Goal: Download file/media

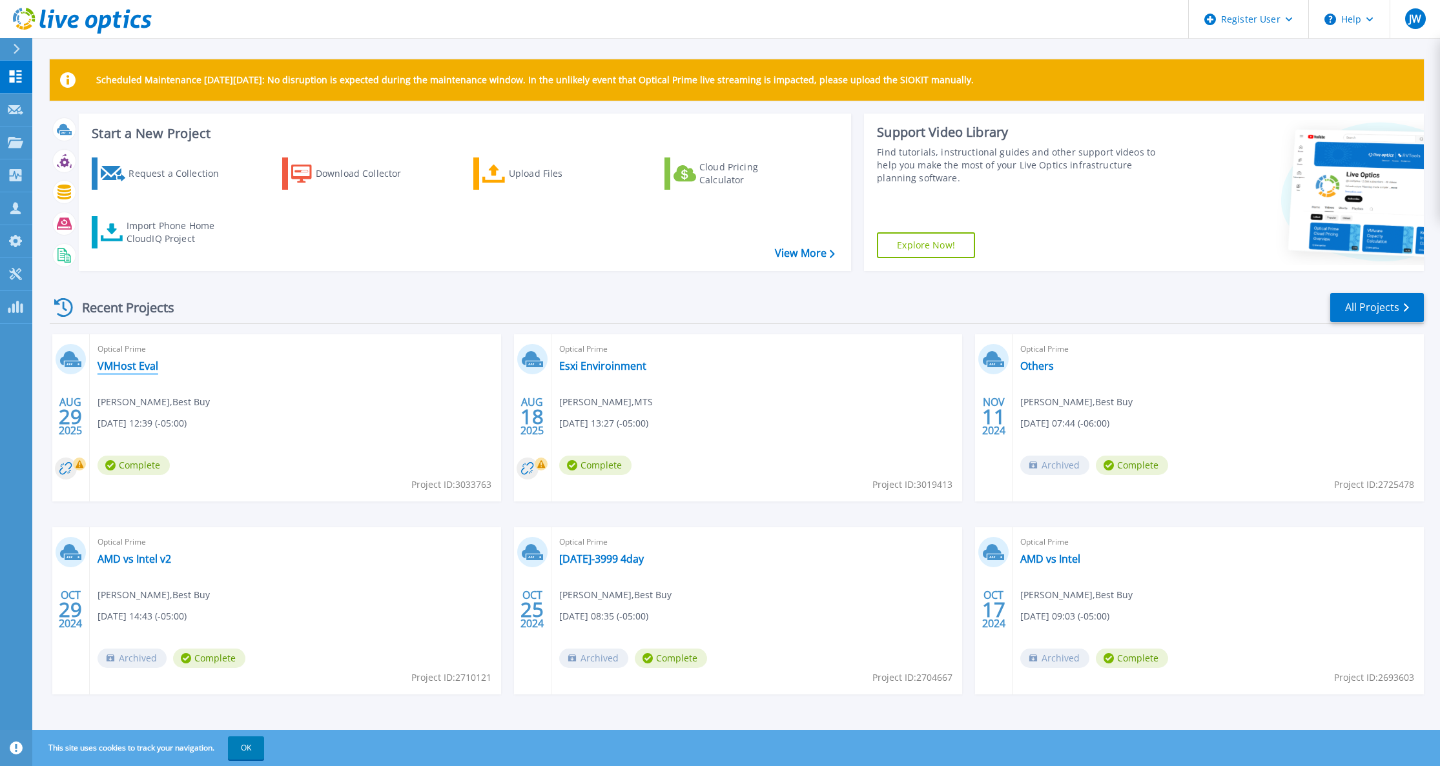
click at [124, 368] on link "VMHost Eval" at bounding box center [127, 366] width 61 height 13
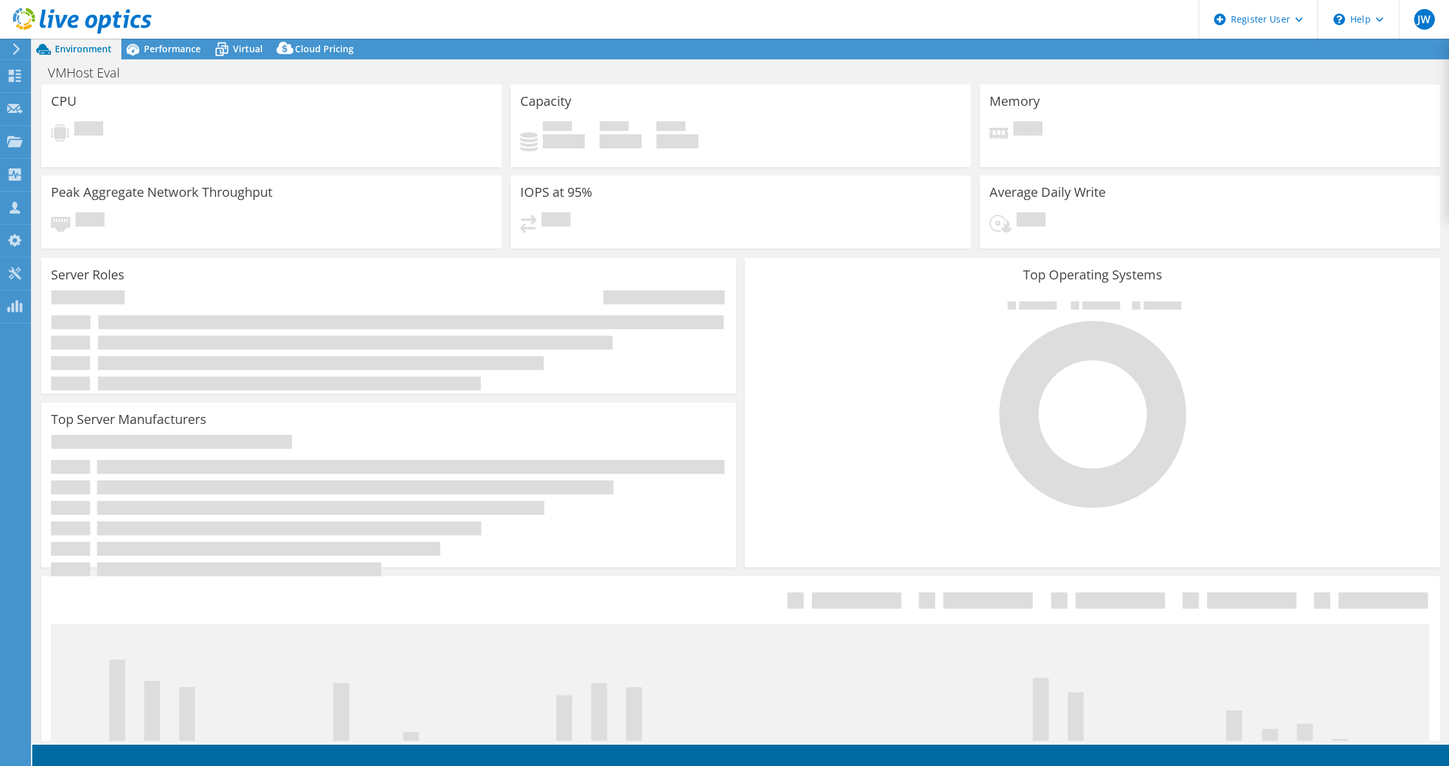
select select "USD"
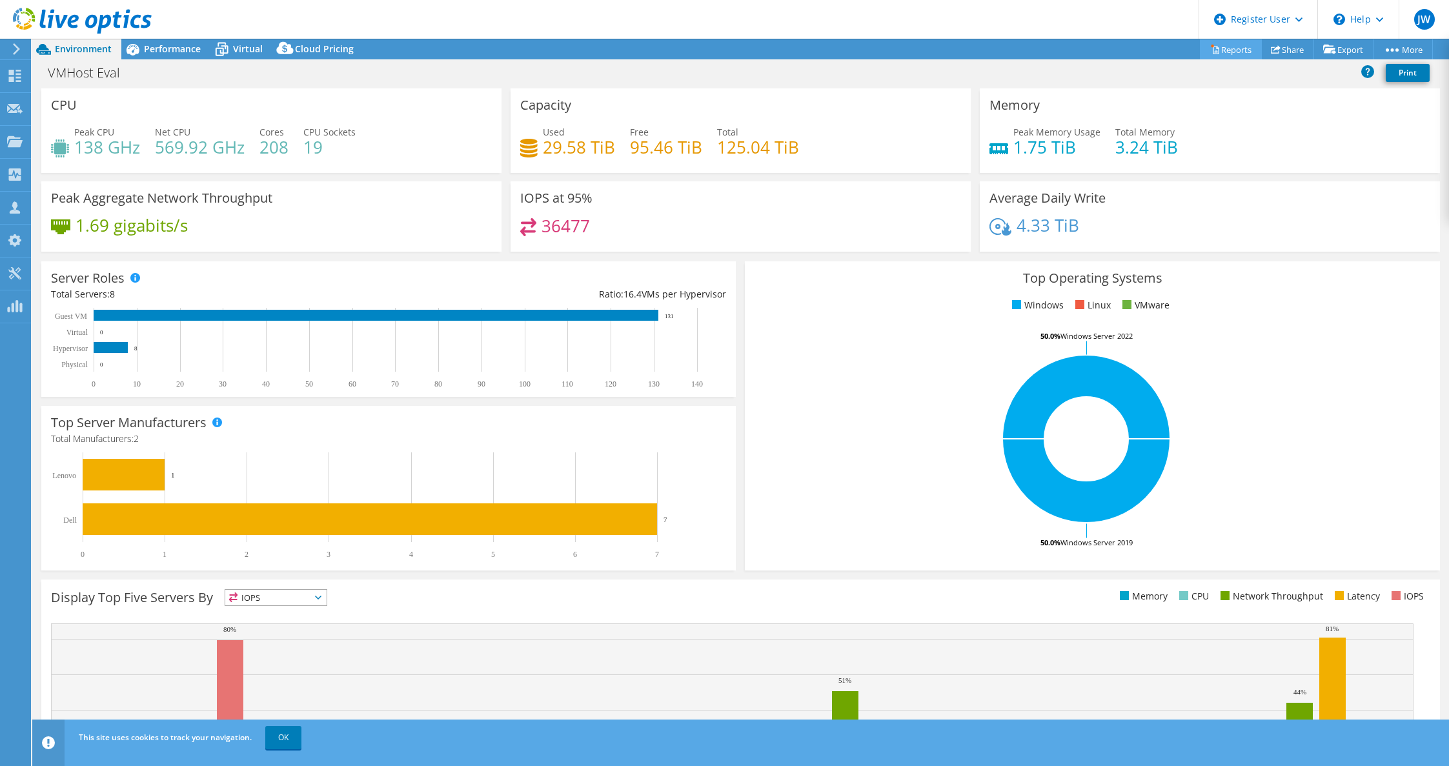
click at [1219, 48] on link "Reports" at bounding box center [1231, 49] width 62 height 20
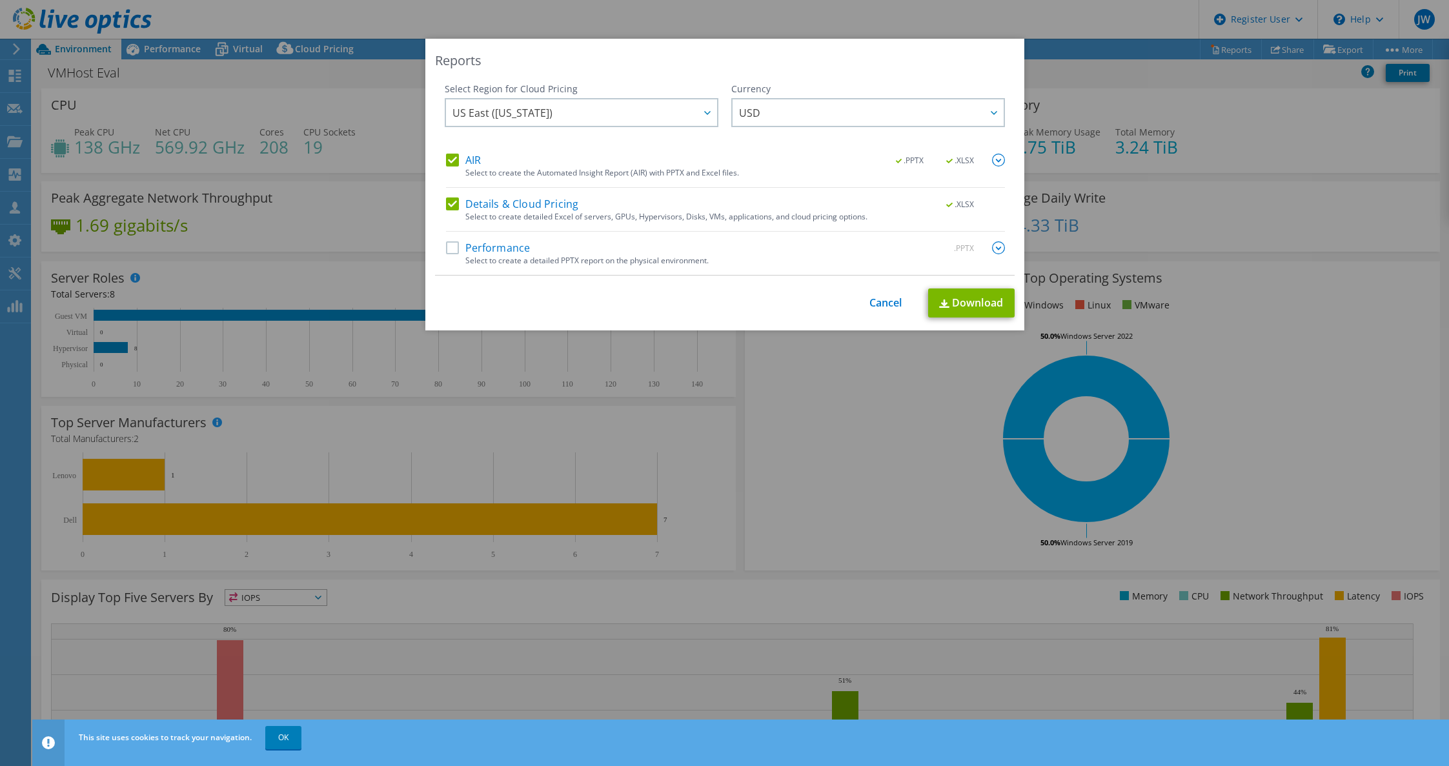
click at [446, 203] on label "Details & Cloud Pricing" at bounding box center [512, 204] width 133 height 13
click at [0, 0] on input "Details & Cloud Pricing" at bounding box center [0, 0] width 0 height 0
click at [947, 160] on span ".XLSX" at bounding box center [961, 160] width 48 height 9
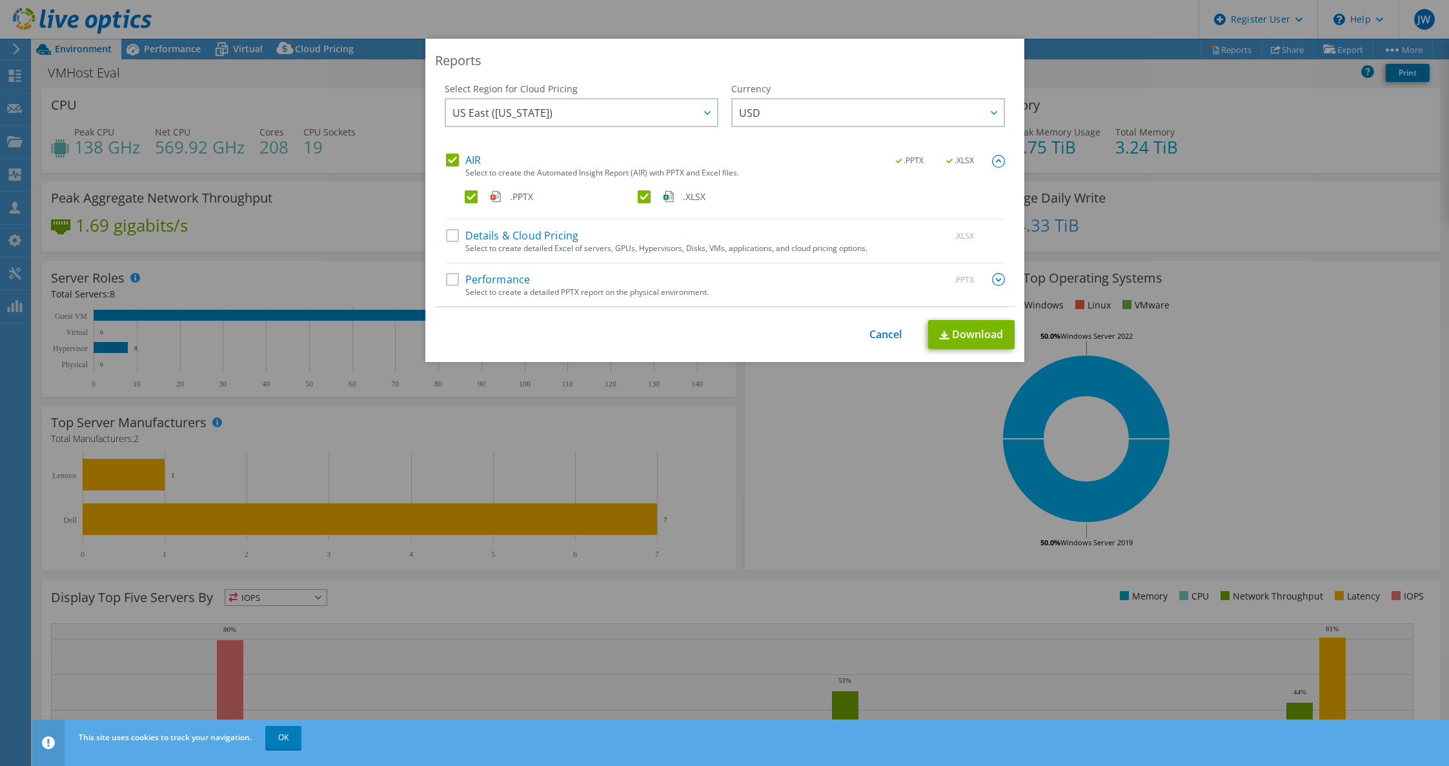
click at [638, 194] on label ".XLSX" at bounding box center [723, 196] width 170 height 13
click at [0, 0] on input ".XLSX" at bounding box center [0, 0] width 0 height 0
click at [969, 338] on link "Download" at bounding box center [971, 334] width 87 height 29
drag, startPoint x: 932, startPoint y: 46, endPoint x: 1046, endPoint y: 0, distance: 123.4
click at [942, 41] on div "Reports Select Region for Cloud Pricing Asia Pacific ([GEOGRAPHIC_DATA]) [GEOGR…" at bounding box center [724, 200] width 599 height 323
